Goal: Transaction & Acquisition: Purchase product/service

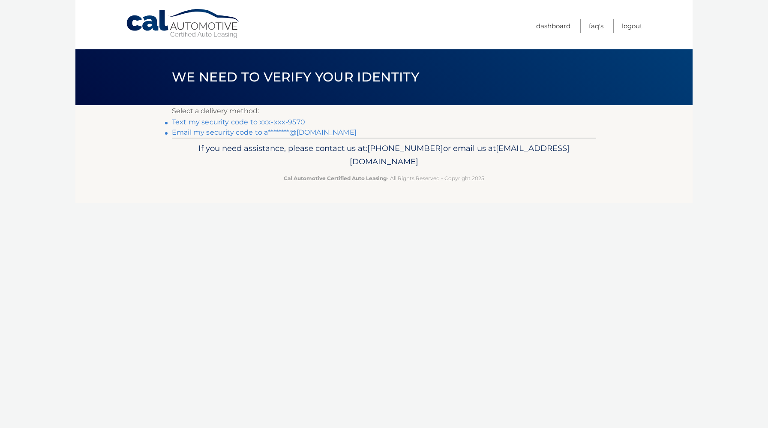
click at [269, 124] on link "Text my security code to xxx-xxx-9570" at bounding box center [238, 122] width 133 height 8
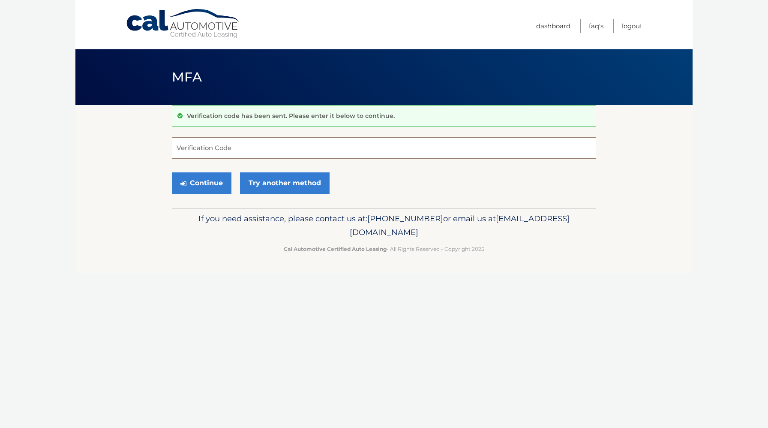
click at [268, 150] on input "Verification Code" at bounding box center [384, 147] width 424 height 21
type input "185060"
click at [203, 188] on button "Continue" at bounding box center [202, 182] width 60 height 21
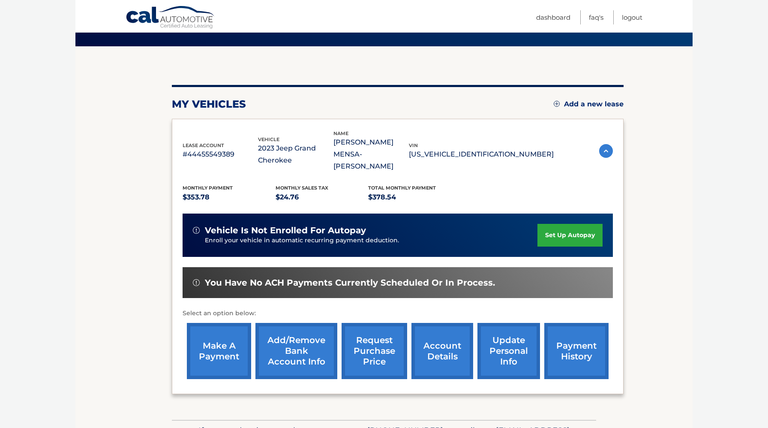
scroll to position [72, 0]
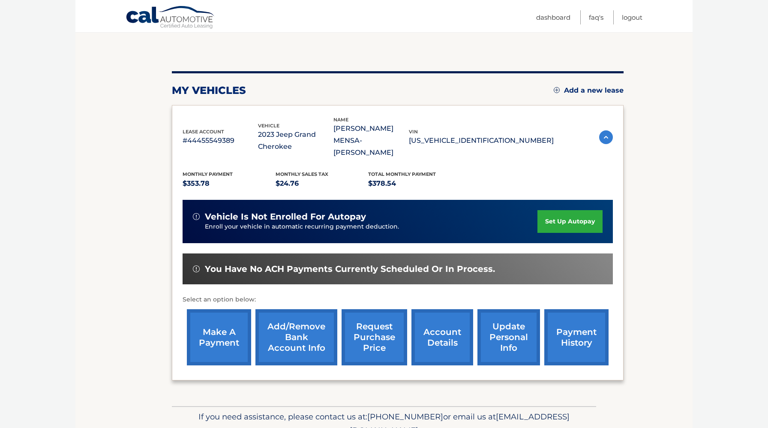
click at [235, 323] on link "make a payment" at bounding box center [219, 337] width 64 height 56
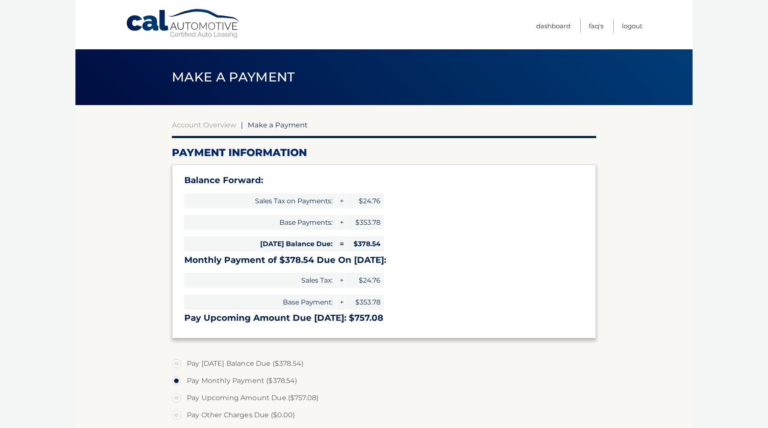
select select "YWUyYzI5ZmEtMTRlOS00ZjZiLTgwNTUtYzlkNDFjNmIyMjk0"
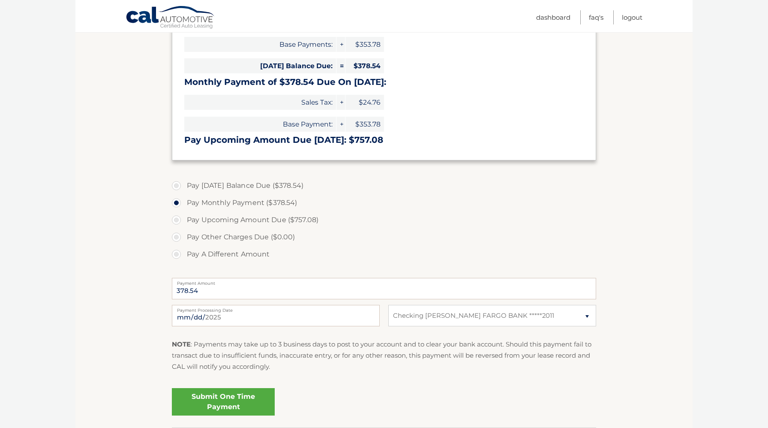
scroll to position [188, 0]
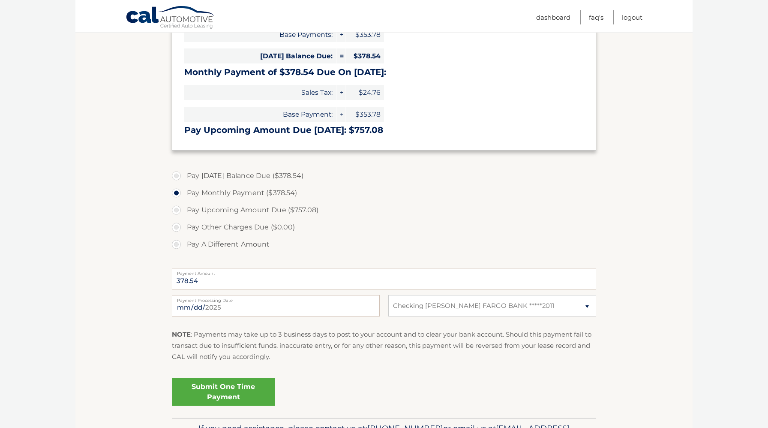
click at [251, 383] on link "Submit One Time Payment" at bounding box center [223, 391] width 103 height 27
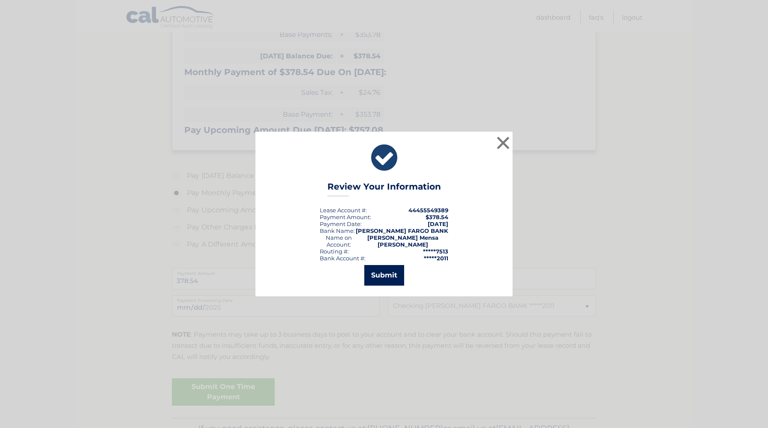
click at [389, 269] on button "Submit" at bounding box center [384, 275] width 40 height 21
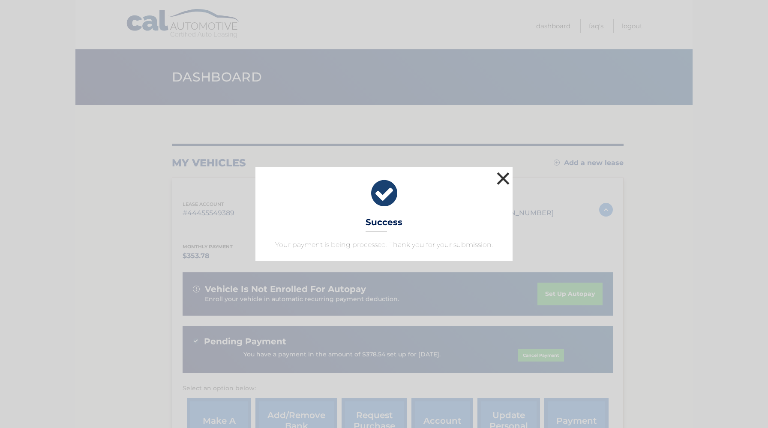
click at [501, 181] on button "×" at bounding box center [502, 178] width 17 height 17
